Goal: Complete application form

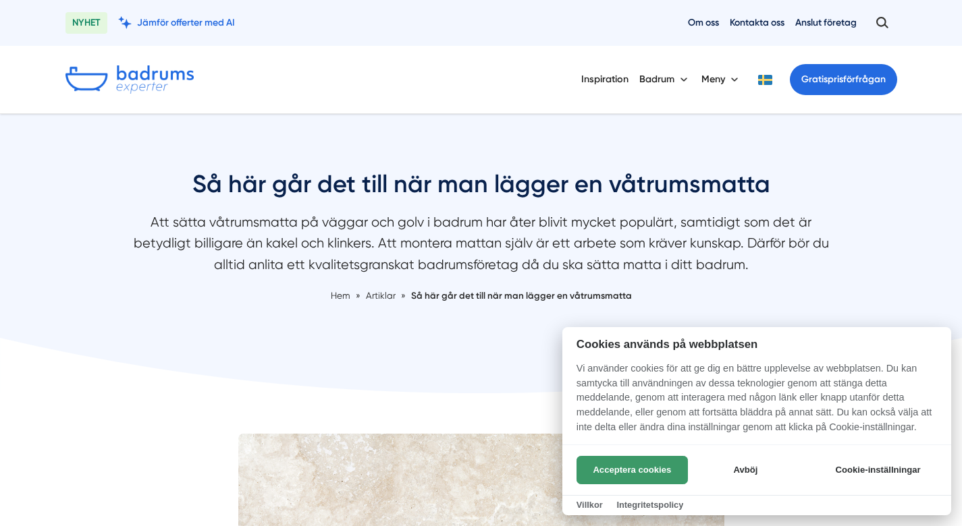
click at [610, 468] on button "Acceptera cookies" at bounding box center [631, 470] width 111 height 28
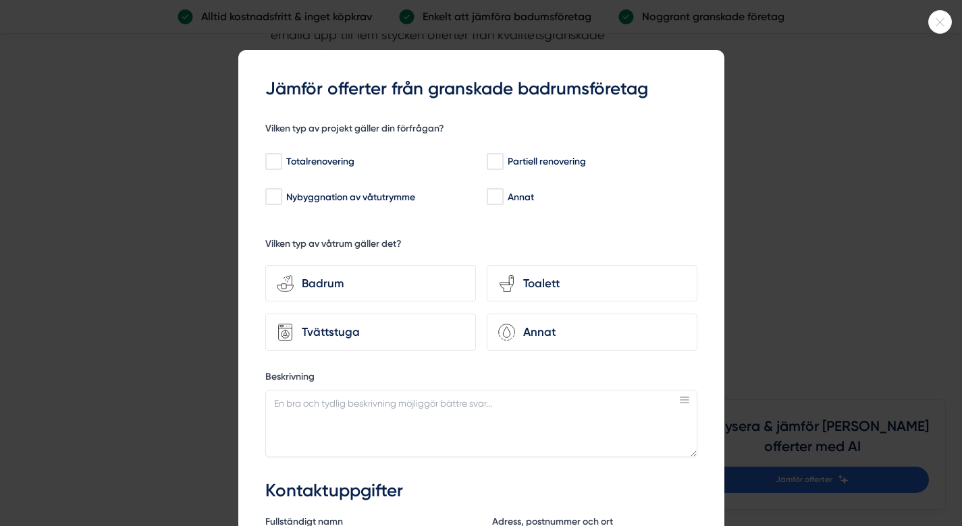
scroll to position [46, 0]
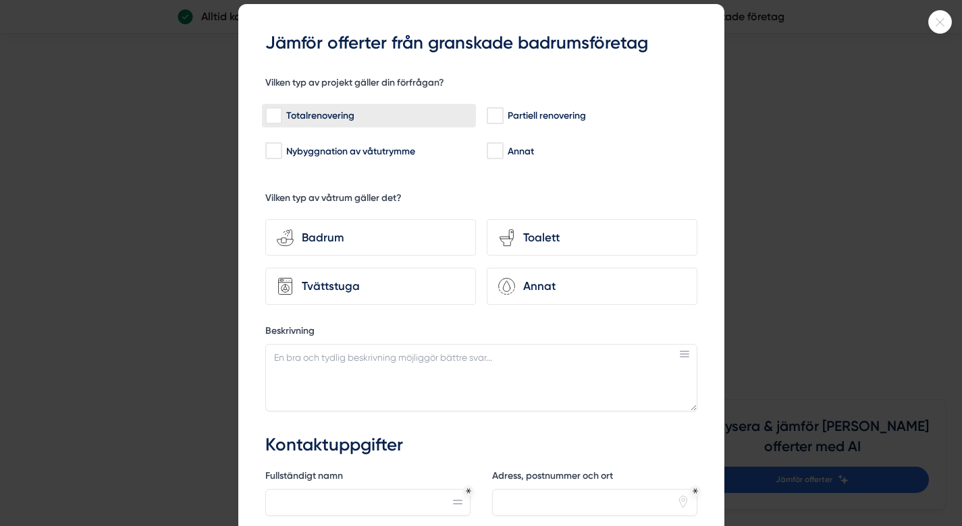
click at [464, 121] on div "Totalrenovering" at bounding box center [368, 115] width 207 height 13
click at [281, 121] on input "Totalrenovering" at bounding box center [273, 115] width 16 height 13
checkbox input "true"
click at [382, 291] on div "Tvättstuga" at bounding box center [379, 286] width 171 height 18
click at [0, 0] on input "Tvättstuga" at bounding box center [0, 0] width 0 height 0
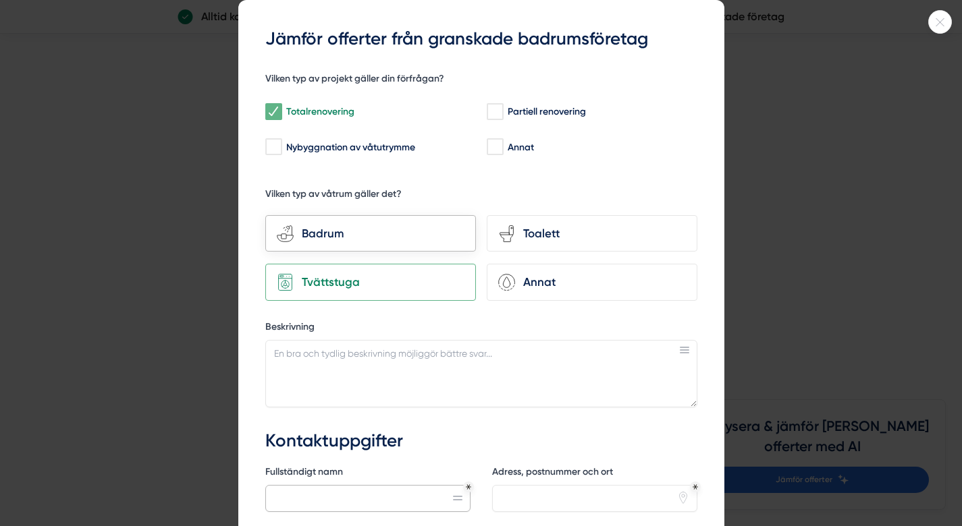
scroll to position [70, 0]
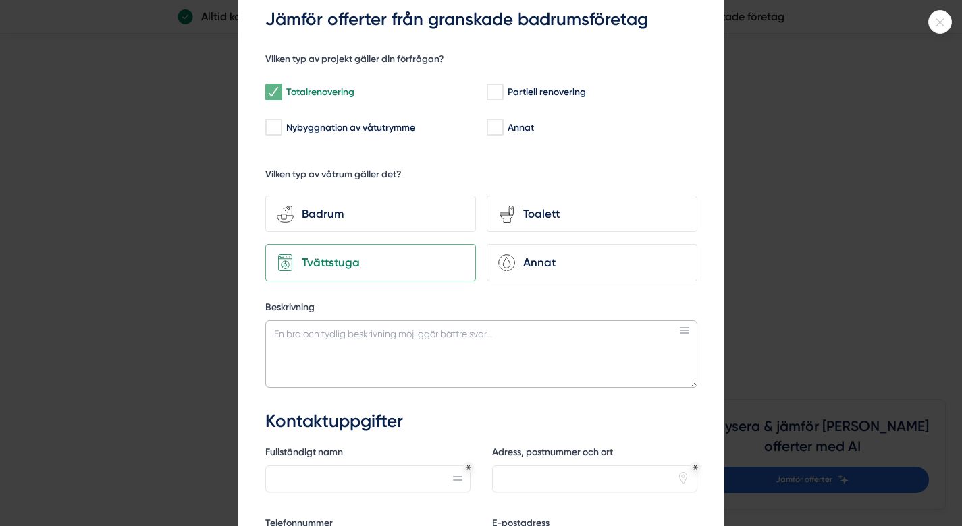
click at [489, 341] on textarea "Beskrivning" at bounding box center [481, 354] width 432 height 67
type textarea "B"
drag, startPoint x: 477, startPoint y: 370, endPoint x: 411, endPoint y: 376, distance: 65.8
click at [411, 376] on textarea "Hej Tvättstugan från början av 80-talet och har inte Reno" at bounding box center [481, 354] width 432 height 67
click at [325, 348] on textarea "Hej Tvättstugan från början av 80-talet och har inte Reno" at bounding box center [481, 354] width 432 height 67
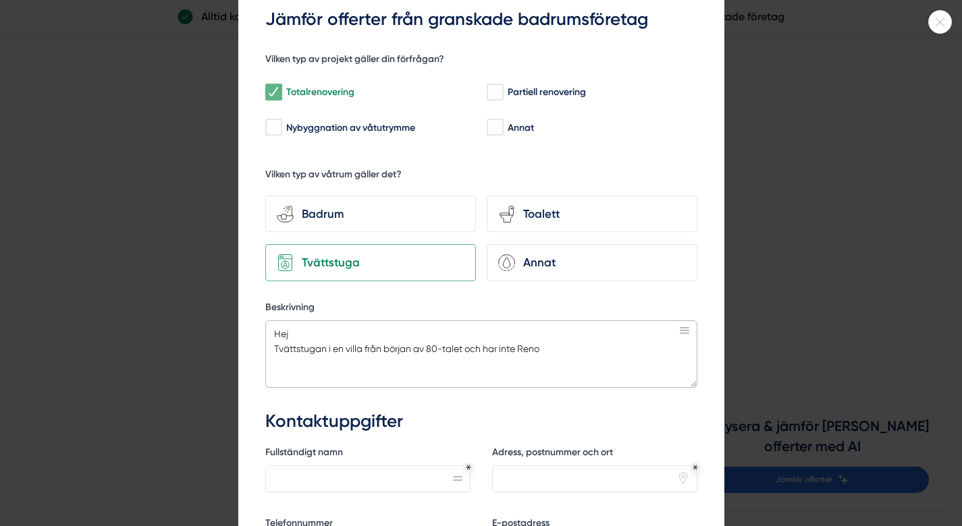
click at [563, 353] on textarea "Hej Tvättstugan i en villa från början av 80-talet och har inte Reno" at bounding box center [481, 354] width 432 height 67
click at [623, 349] on textarea "Hej Tvättstugan i en villa från början av 80-talet och har inte renoverats seda…" at bounding box center [481, 354] width 432 height 67
click at [318, 369] on textarea "Hej Tvättstugan i en villa från början av 80-talet och har inte renoverats seda…" at bounding box center [481, 354] width 432 height 67
click at [312, 366] on textarea "Hej Tvättstugan i en villa från början av 80-talet och har inte renoverats seda…" at bounding box center [481, 354] width 432 height 67
click at [290, 361] on textarea "Hej Tvättstugan i en villa från början av 80-talet och har inte renoverats seda…" at bounding box center [481, 354] width 432 height 67
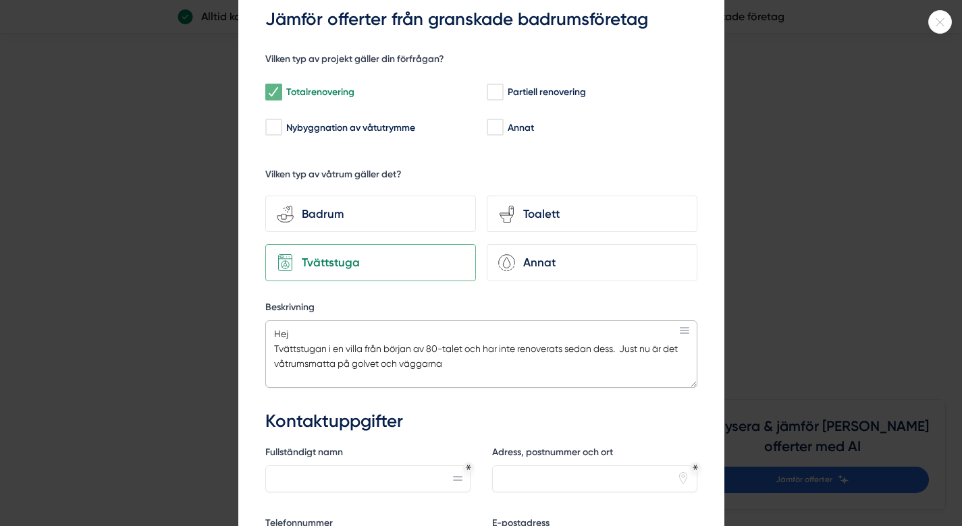
click at [454, 355] on textarea "Hej Tvättstugan i en villa från början av 80-talet och har inte renoverats seda…" at bounding box center [481, 354] width 432 height 67
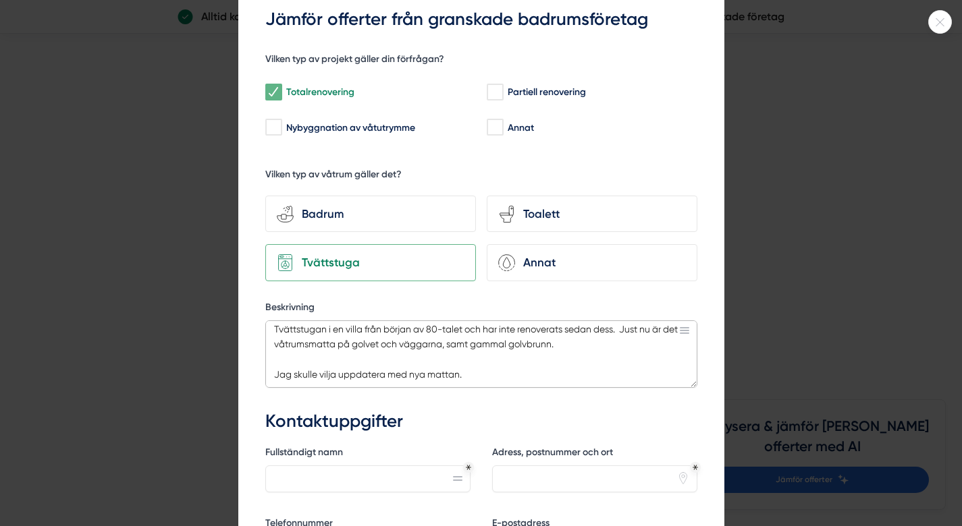
scroll to position [19, 0]
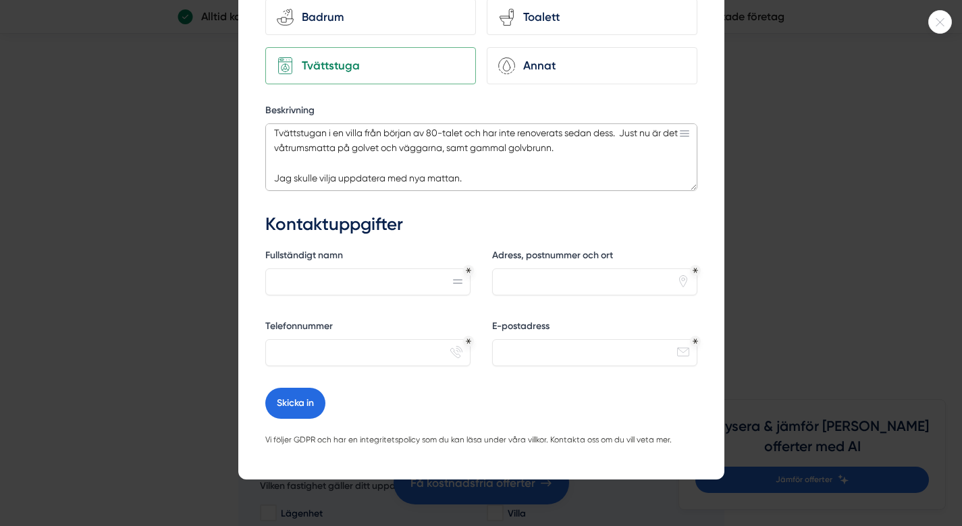
type textarea "Hej Tvättstugan i en villa från början av 80-talet och har inte renoverats seda…"
click at [334, 291] on input "Fullständigt namn" at bounding box center [367, 283] width 205 height 27
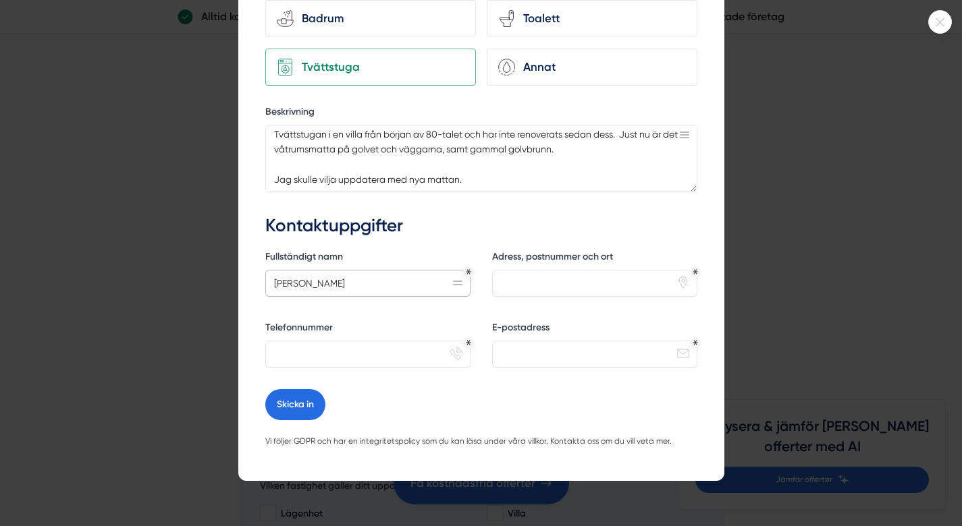
type input "Olga Piim"
type input "Ryttarevägen 10, 191 34 Sollentuna"
type input "0735390778"
type input "carver-currant.5p@icloud.com"
click at [292, 408] on button "Skicka in" at bounding box center [295, 404] width 60 height 31
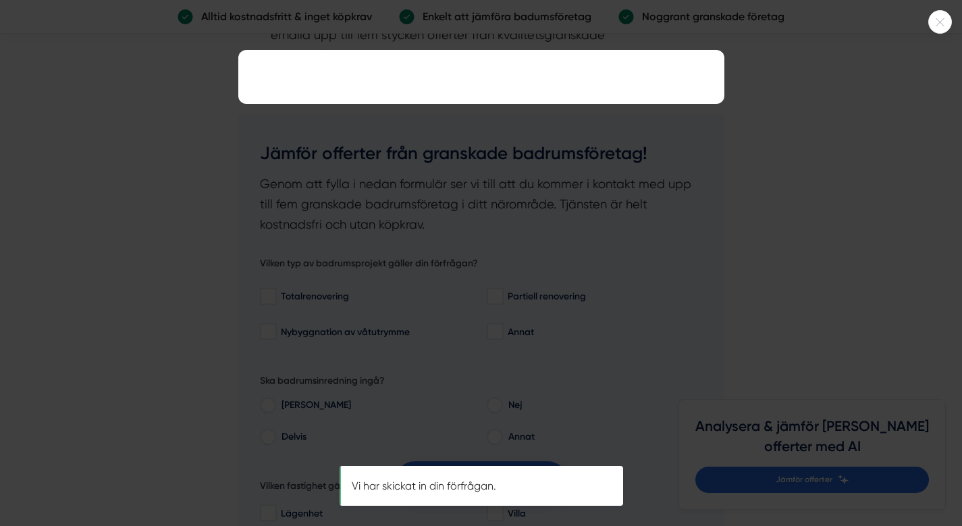
scroll to position [0, 0]
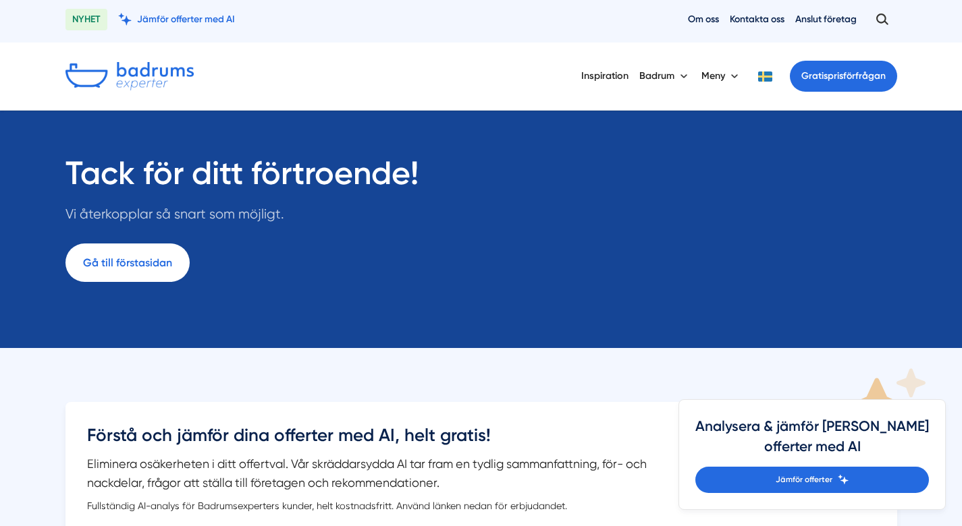
scroll to position [3, 0]
